Goal: Task Accomplishment & Management: Manage account settings

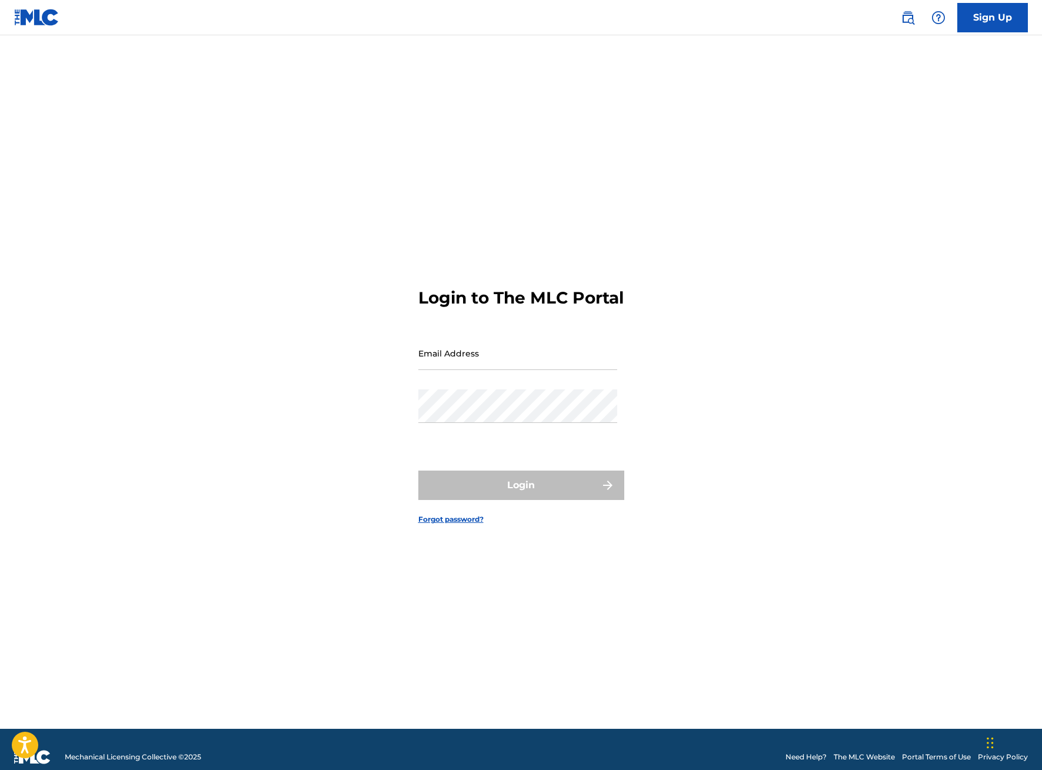
click at [544, 370] on input "Email Address" at bounding box center [517, 353] width 199 height 34
type input "[EMAIL_ADDRESS][DOMAIN_NAME]"
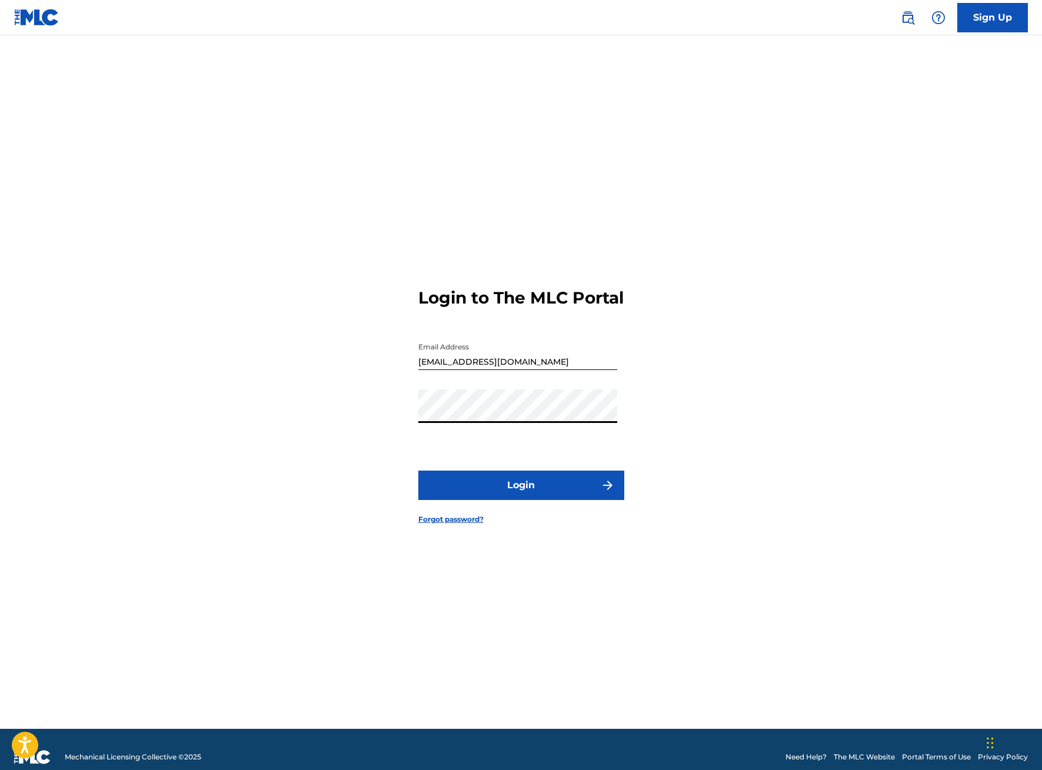
click at [526, 500] on button "Login" at bounding box center [521, 485] width 206 height 29
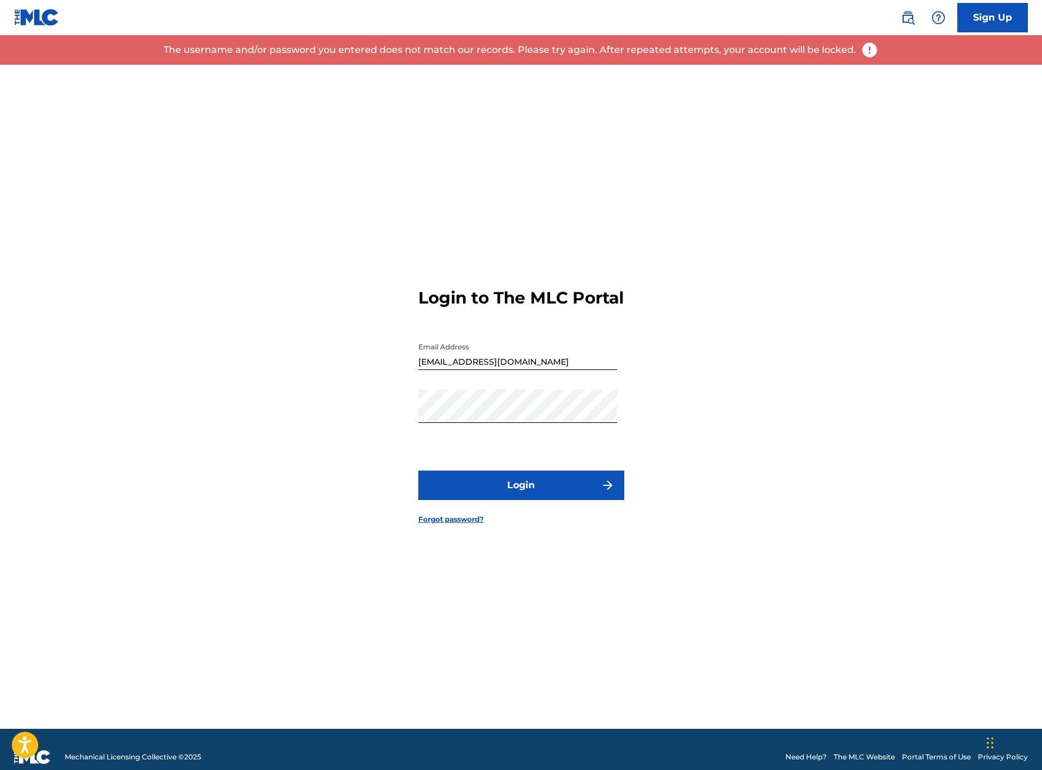
click at [537, 369] on input "[EMAIL_ADDRESS][DOMAIN_NAME]" at bounding box center [517, 353] width 199 height 34
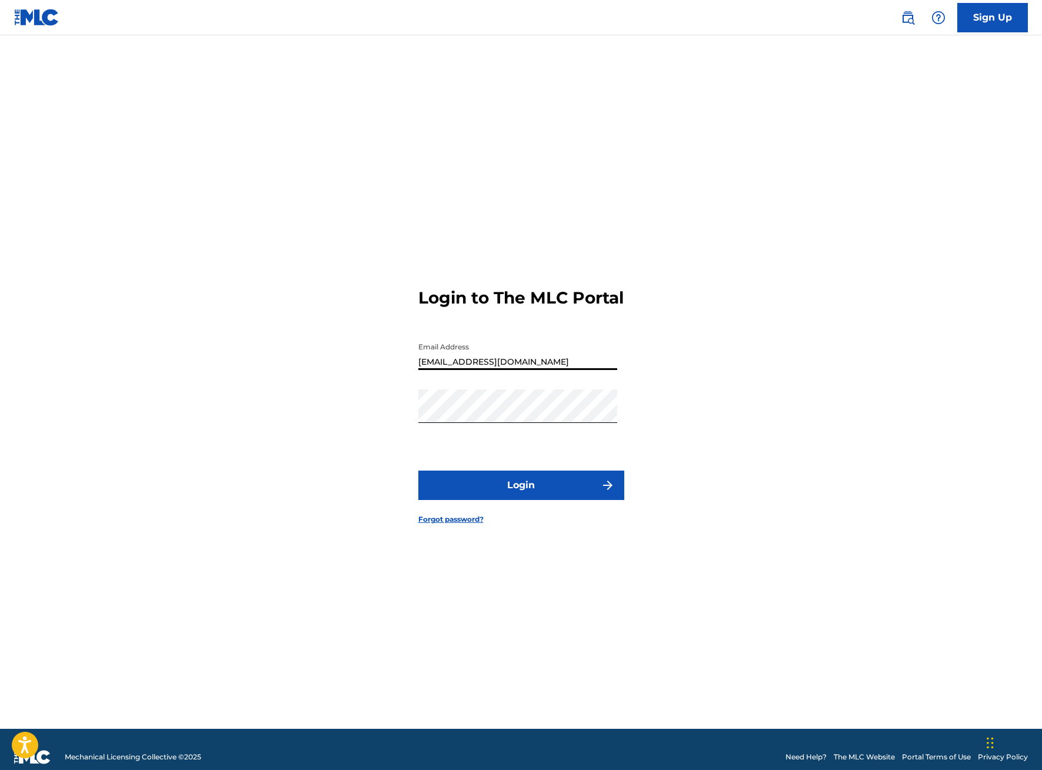
click at [408, 494] on div "Login to The MLC Portal Email Address [EMAIL_ADDRESS][DOMAIN_NAME] Password Log…" at bounding box center [521, 397] width 824 height 664
click at [408, 493] on div "Login to The MLC Portal Email Address [EMAIL_ADDRESS][DOMAIN_NAME] Password Log…" at bounding box center [521, 397] width 824 height 664
click at [441, 525] on link "Forgot password?" at bounding box center [450, 519] width 65 height 11
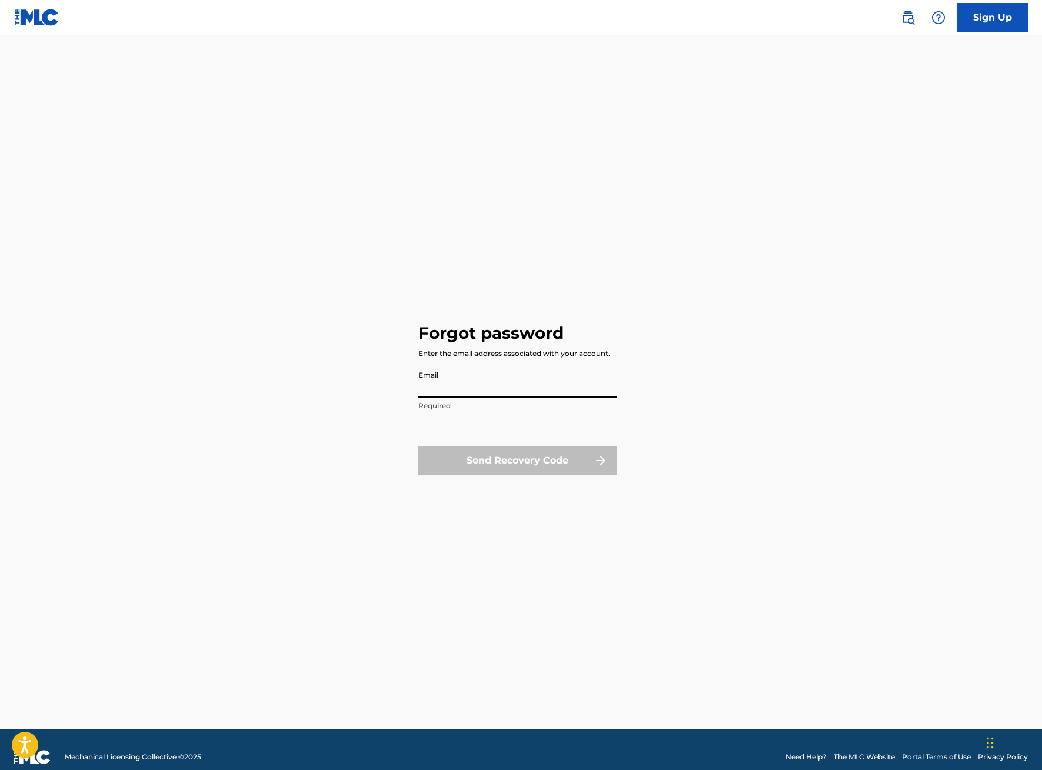
click at [442, 386] on input "Email" at bounding box center [517, 382] width 199 height 34
paste input "[EMAIL_ADDRESS][DOMAIN_NAME]"
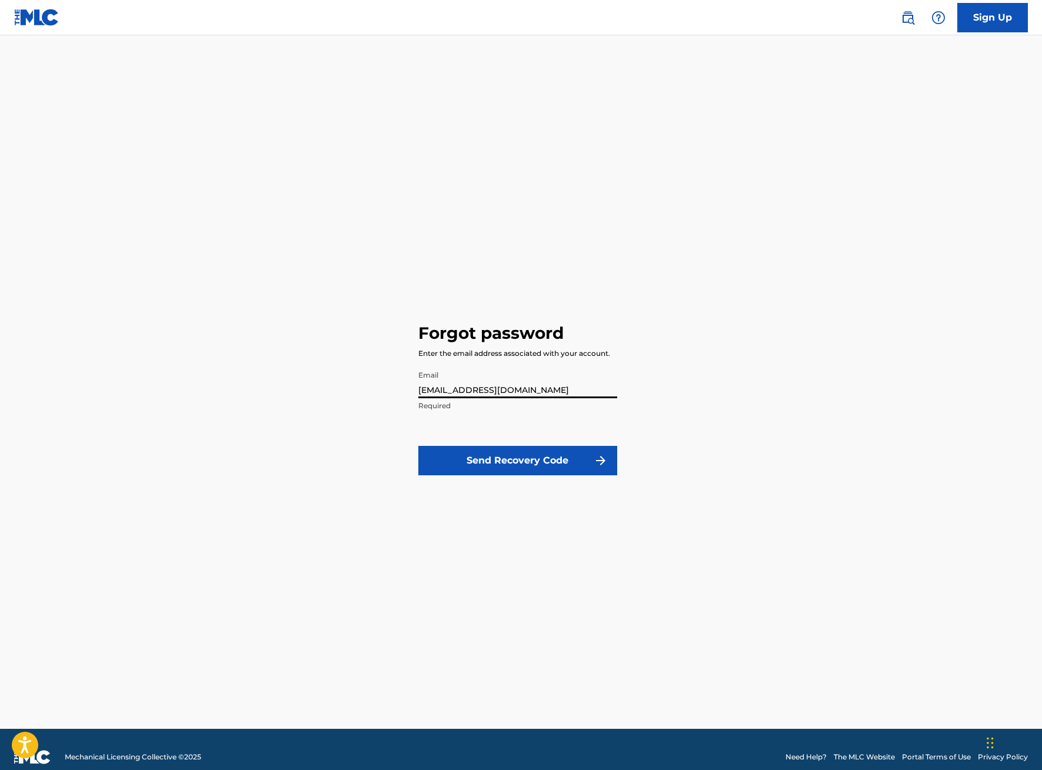
type input "[EMAIL_ADDRESS][DOMAIN_NAME]"
click at [501, 458] on button "Send Recovery Code" at bounding box center [517, 460] width 199 height 29
